Goal: Information Seeking & Learning: Learn about a topic

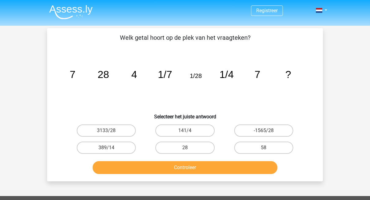
scroll to position [28, 0]
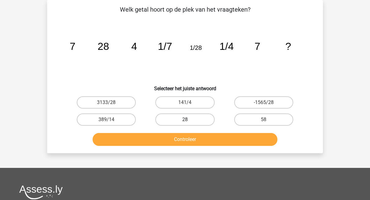
click at [172, 119] on label "28" at bounding box center [184, 119] width 59 height 12
click at [185, 120] on input "28" at bounding box center [187, 122] width 4 height 4
radio input "true"
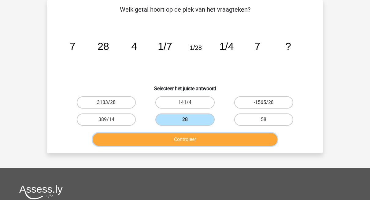
click at [180, 142] on button "Controleer" at bounding box center [185, 139] width 185 height 13
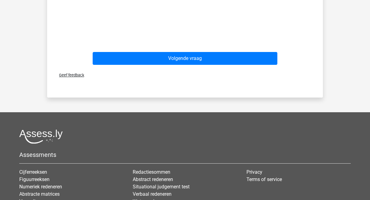
scroll to position [269, 0]
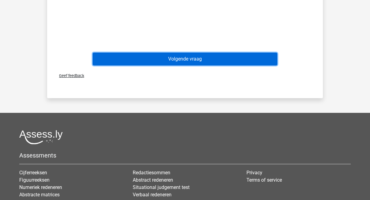
click at [218, 57] on button "Volgende vraag" at bounding box center [185, 59] width 185 height 13
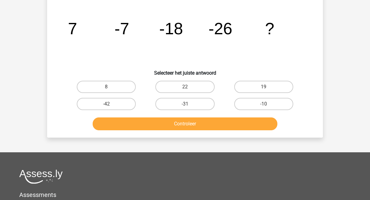
scroll to position [28, 0]
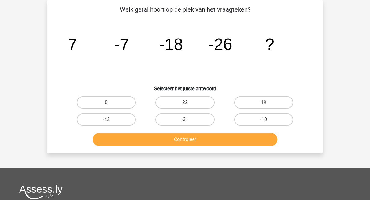
click at [169, 123] on label "-31" at bounding box center [184, 119] width 59 height 12
click at [185, 123] on input "-31" at bounding box center [187, 122] width 4 height 4
radio input "true"
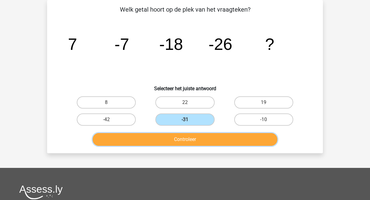
click at [172, 135] on button "Controleer" at bounding box center [185, 139] width 185 height 13
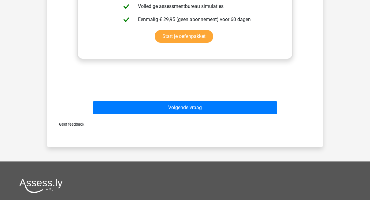
scroll to position [258, 0]
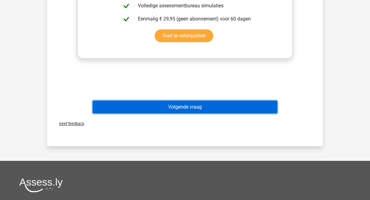
click at [251, 108] on button "Volgende vraag" at bounding box center [185, 107] width 185 height 13
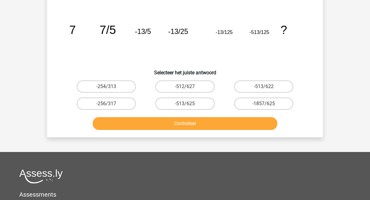
scroll to position [28, 0]
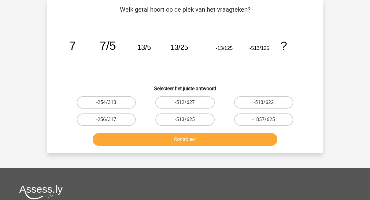
click at [186, 119] on label "-513/625" at bounding box center [184, 119] width 59 height 12
click at [186, 120] on input "-513/625" at bounding box center [187, 122] width 4 height 4
radio input "true"
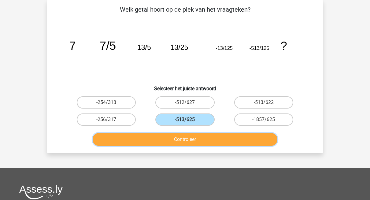
click at [184, 141] on button "Controleer" at bounding box center [185, 139] width 185 height 13
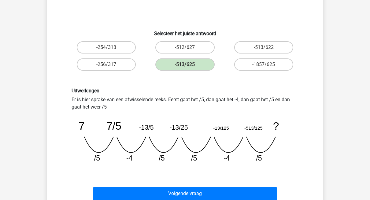
scroll to position [84, 0]
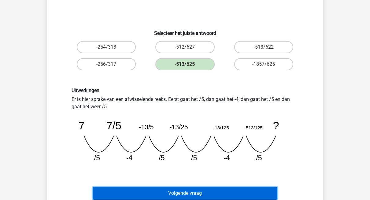
click at [176, 197] on button "Volgende vraag" at bounding box center [185, 193] width 185 height 13
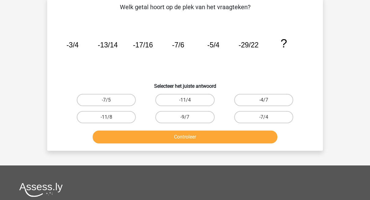
scroll to position [28, 0]
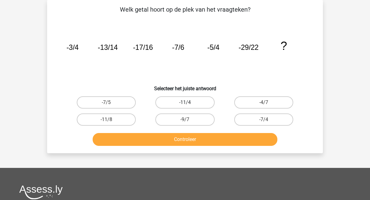
click at [191, 101] on label "-11/4" at bounding box center [184, 102] width 59 height 12
click at [189, 102] on input "-11/4" at bounding box center [187, 104] width 4 height 4
radio input "true"
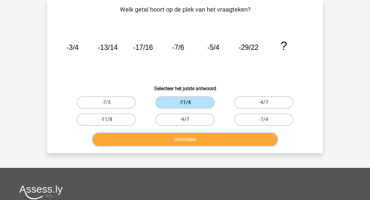
click at [185, 138] on button "Controleer" at bounding box center [185, 139] width 185 height 13
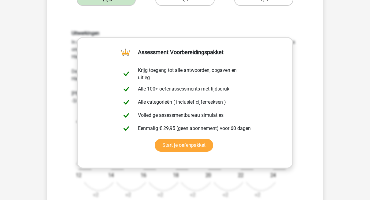
scroll to position [151, 0]
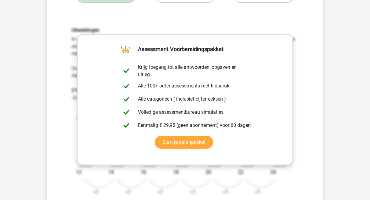
click at [308, 102] on div "Uitwerkingen In deze reeks zijn er eigenlijk twee reeksen. 1 reeks van de telle…" at bounding box center [185, 114] width 256 height 203
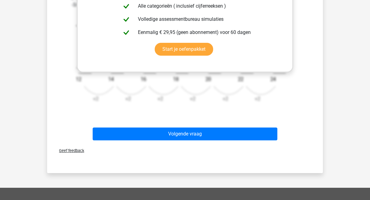
scroll to position [245, 0]
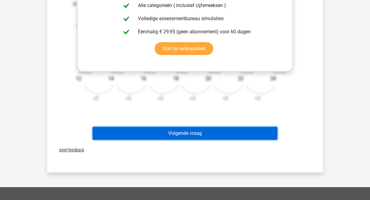
click at [252, 131] on button "Volgende vraag" at bounding box center [185, 133] width 185 height 13
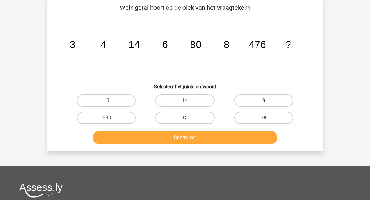
scroll to position [28, 0]
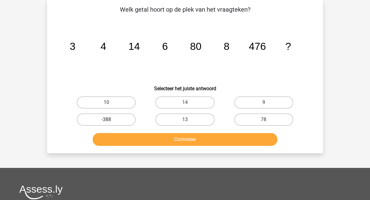
click at [125, 122] on label "-388" at bounding box center [106, 119] width 59 height 12
click at [110, 122] on input "-388" at bounding box center [108, 122] width 4 height 4
radio input "true"
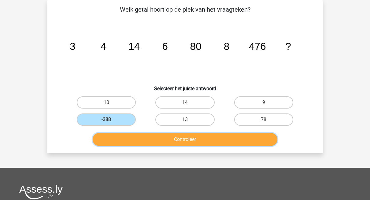
click at [168, 138] on button "Controleer" at bounding box center [185, 139] width 185 height 13
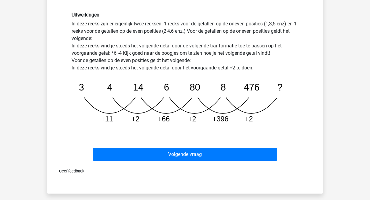
scroll to position [160, 0]
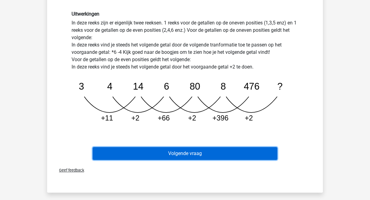
click at [190, 152] on button "Volgende vraag" at bounding box center [185, 153] width 185 height 13
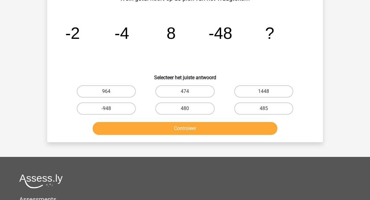
scroll to position [28, 0]
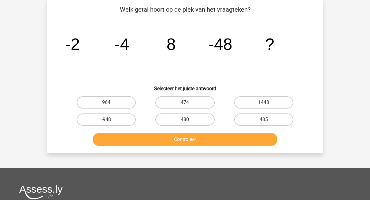
click at [175, 141] on button "Controleer" at bounding box center [185, 139] width 185 height 13
click at [117, 100] on label "964" at bounding box center [106, 102] width 59 height 12
click at [110, 102] on input "964" at bounding box center [108, 104] width 4 height 4
radio input "true"
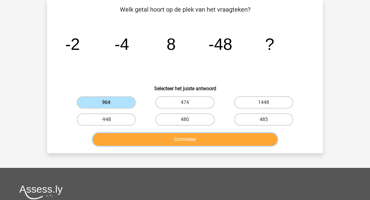
click at [169, 139] on button "Controleer" at bounding box center [185, 139] width 185 height 13
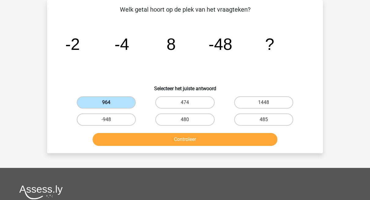
click at [125, 98] on label "964" at bounding box center [106, 102] width 59 height 12
click at [110, 102] on input "964" at bounding box center [108, 104] width 4 height 4
click at [125, 98] on label "964" at bounding box center [106, 102] width 59 height 12
click at [110, 102] on input "964" at bounding box center [108, 104] width 4 height 4
click at [125, 98] on label "964" at bounding box center [106, 102] width 59 height 12
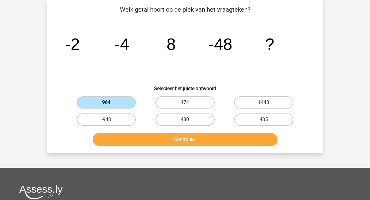
click at [110, 102] on input "964" at bounding box center [108, 104] width 4 height 4
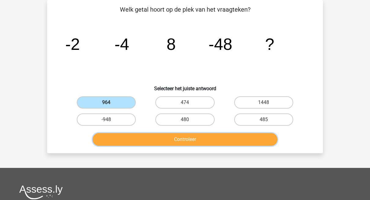
click at [189, 142] on button "Controleer" at bounding box center [185, 139] width 185 height 13
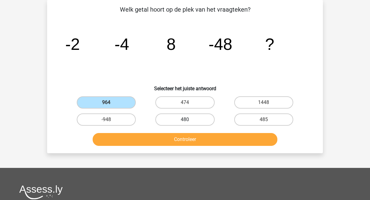
click at [181, 117] on label "480" at bounding box center [184, 119] width 59 height 12
click at [185, 120] on input "480" at bounding box center [187, 122] width 4 height 4
radio input "true"
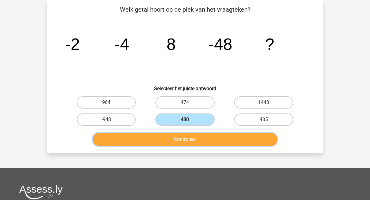
click at [185, 138] on button "Controleer" at bounding box center [185, 139] width 185 height 13
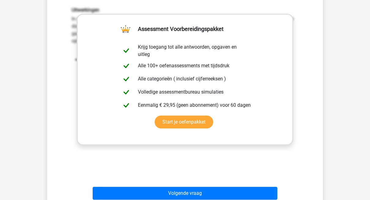
scroll to position [172, 0]
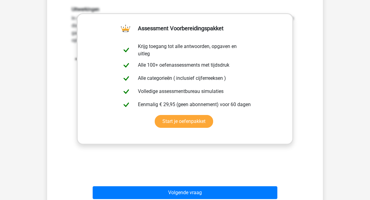
click at [263, 177] on div "Uitwerkingen In deze reeks vind je het tweede getal door het eerste getal *2 te…" at bounding box center [185, 87] width 256 height 190
drag, startPoint x: 263, startPoint y: 177, endPoint x: 225, endPoint y: 175, distance: 38.3
click at [225, 175] on div "Uitwerkingen In deze reeks vind je het tweede getal door het eerste getal *2 te…" at bounding box center [185, 87] width 256 height 190
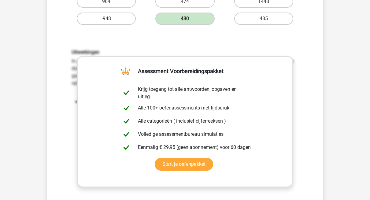
scroll to position [128, 0]
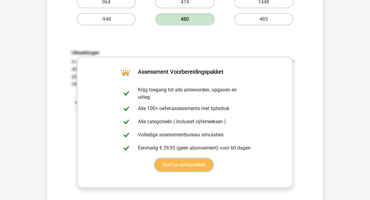
click at [189, 167] on link "Start je oefenpakket" at bounding box center [184, 164] width 58 height 13
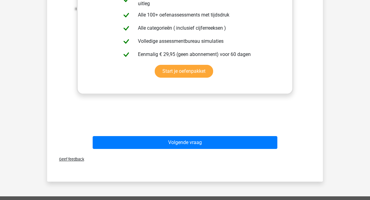
scroll to position [223, 0]
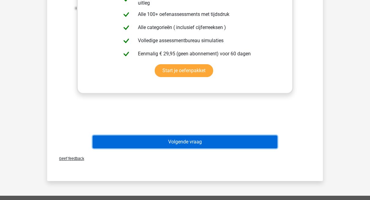
click at [227, 144] on button "Volgende vraag" at bounding box center [185, 142] width 185 height 13
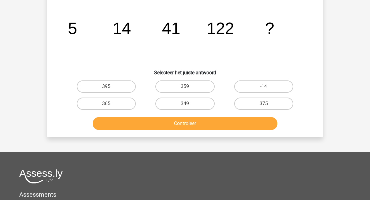
scroll to position [28, 0]
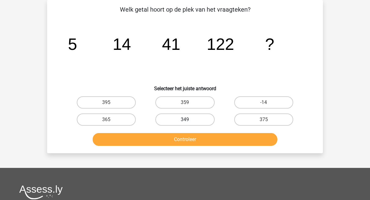
click at [180, 121] on label "349" at bounding box center [184, 119] width 59 height 12
click at [185, 121] on input "349" at bounding box center [187, 122] width 4 height 4
radio input "true"
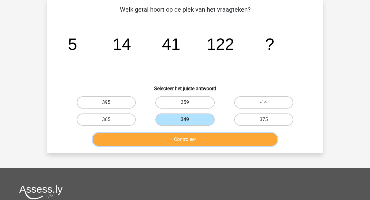
click at [184, 137] on button "Controleer" at bounding box center [185, 139] width 185 height 13
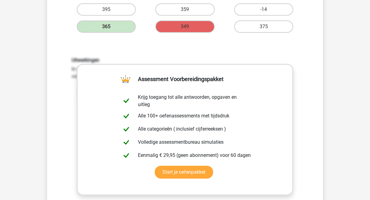
scroll to position [122, 0]
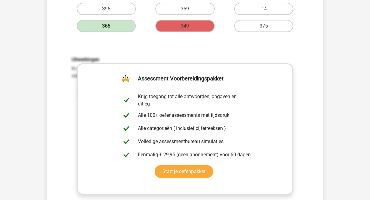
click at [114, 30] on label "365" at bounding box center [106, 26] width 59 height 12
